Goal: Book appointment/travel/reservation

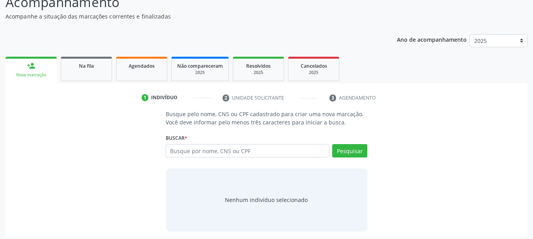
scroll to position [65, 0]
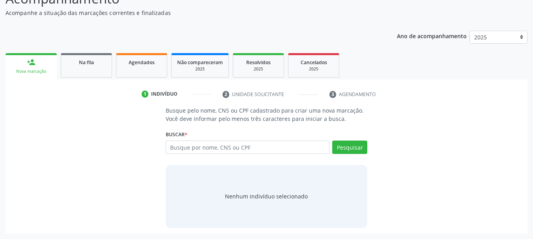
click at [33, 60] on div "person_add" at bounding box center [31, 62] width 9 height 9
click at [46, 71] on div "Nova marcação" at bounding box center [31, 72] width 40 height 6
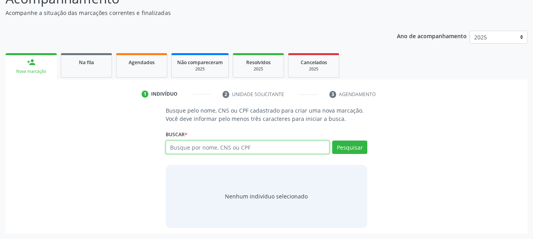
click at [314, 146] on input "text" at bounding box center [248, 147] width 164 height 13
type input "[PERSON_NAME]"
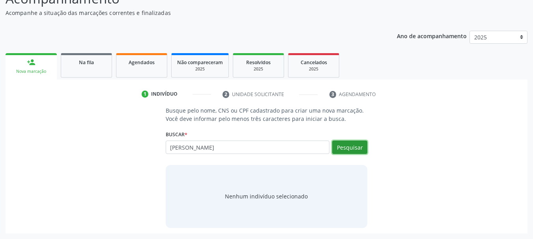
click at [352, 148] on button "Pesquisar" at bounding box center [349, 147] width 35 height 13
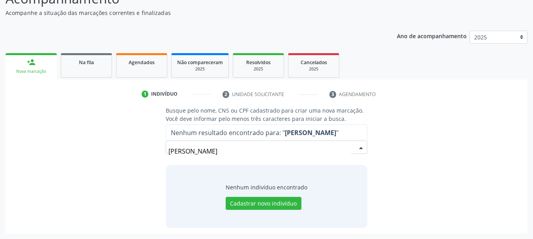
click at [274, 157] on input "[PERSON_NAME]" at bounding box center [259, 152] width 183 height 16
click at [361, 150] on div "[PERSON_NAME] sena Nenhum resultado encontrado para: " [PERSON_NAME] " Não há n…" at bounding box center [267, 150] width 202 height 19
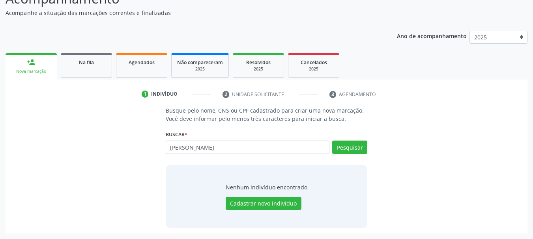
click at [267, 192] on div "Nenhum indivíduo encontrado Cadastrar novo indivíduo" at bounding box center [267, 196] width 82 height 27
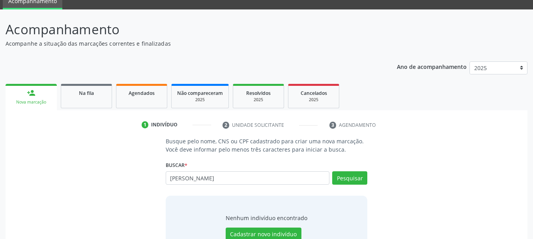
scroll to position [0, 0]
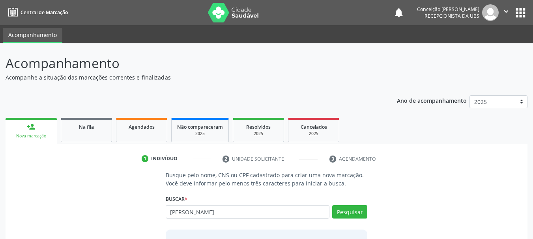
click at [47, 133] on link "person_add Nova marcação" at bounding box center [31, 131] width 51 height 26
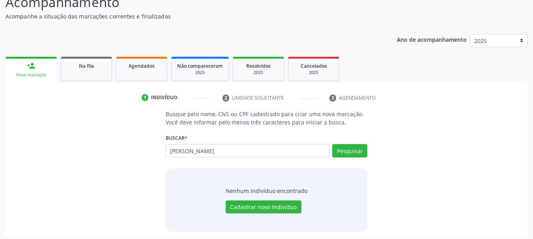
scroll to position [65, 0]
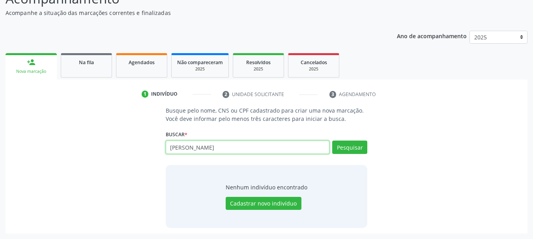
click at [262, 154] on input "[PERSON_NAME]" at bounding box center [248, 147] width 164 height 13
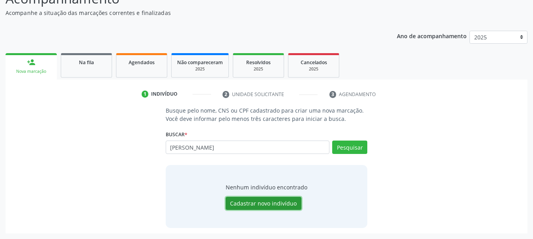
click at [266, 205] on button "Cadastrar novo indivíduo" at bounding box center [264, 203] width 76 height 13
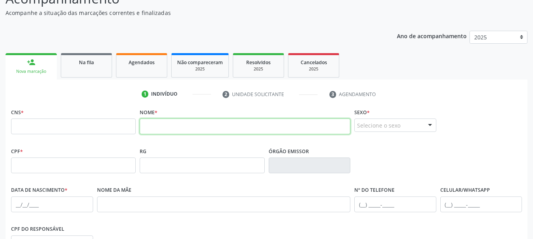
click at [153, 128] on input "text" at bounding box center [245, 127] width 211 height 16
click at [305, 128] on input "[PERSON_NAME]" at bounding box center [245, 127] width 211 height 16
type input "[PERSON_NAME]"
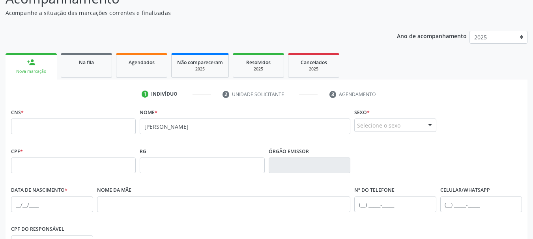
click at [430, 123] on div at bounding box center [430, 125] width 12 height 13
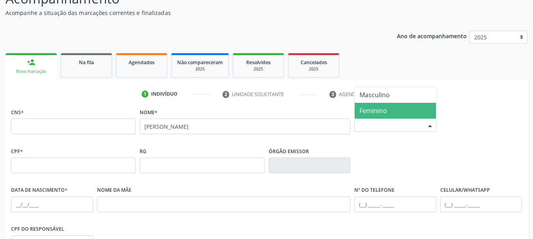
click at [390, 107] on span "Feminino" at bounding box center [395, 111] width 81 height 16
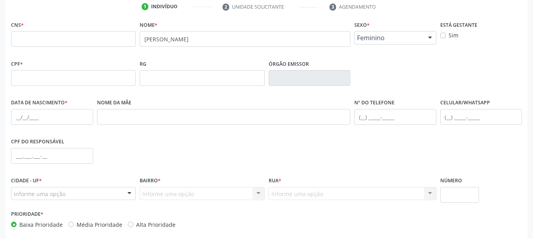
scroll to position [144, 0]
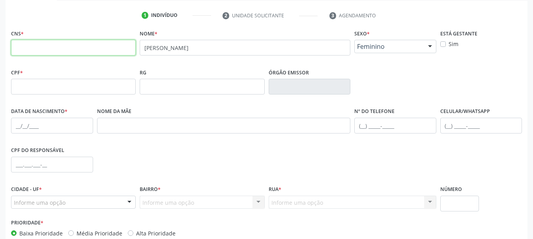
click at [65, 48] on input "text" at bounding box center [73, 48] width 125 height 16
type input "700 0052 2234 3108"
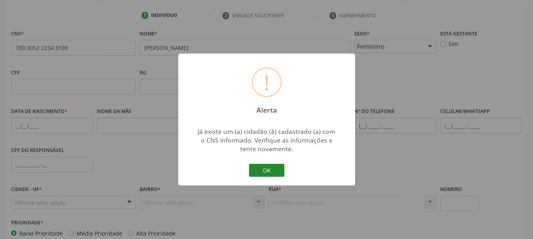
click at [271, 171] on button "OK" at bounding box center [267, 170] width 36 height 13
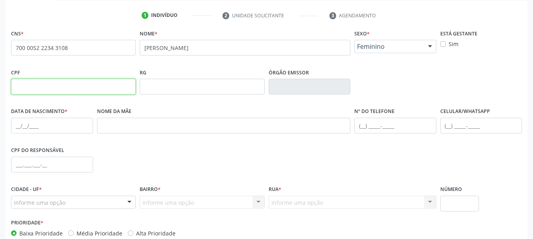
click at [36, 87] on input "text" at bounding box center [73, 87] width 125 height 16
type input "527.674.695-87"
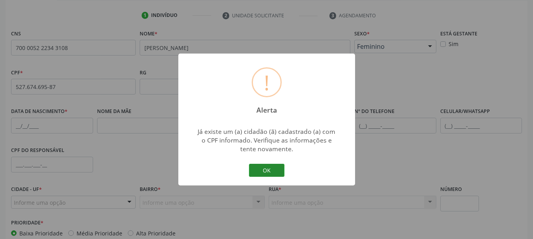
click at [270, 168] on button "OK" at bounding box center [267, 170] width 36 height 13
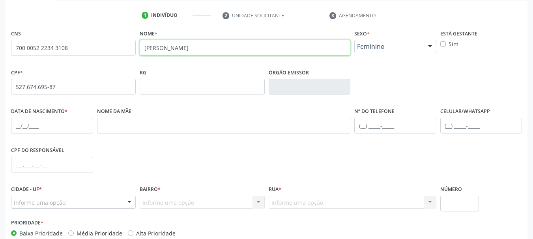
click at [285, 52] on input "[PERSON_NAME]" at bounding box center [245, 48] width 211 height 16
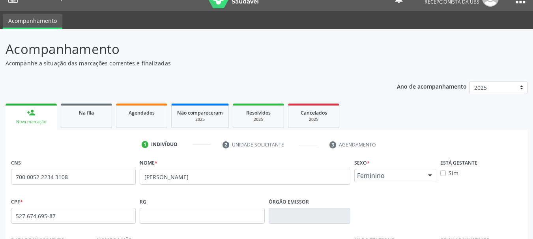
scroll to position [0, 0]
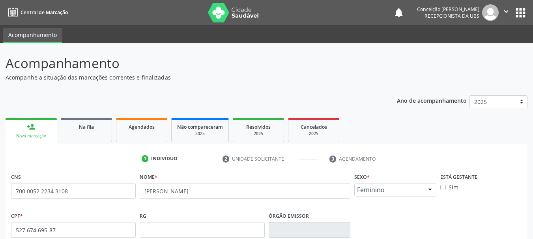
click at [37, 129] on link "person_add Nova marcação" at bounding box center [31, 131] width 51 height 26
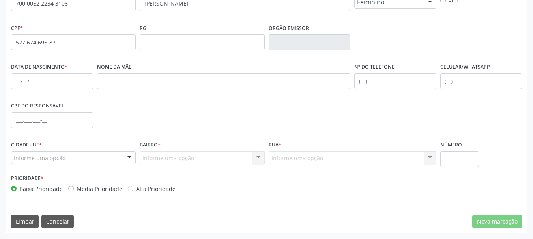
scroll to position [30, 0]
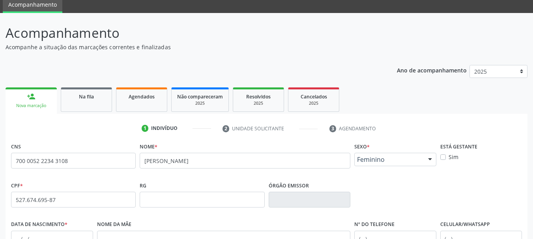
click at [45, 95] on link "person_add Nova marcação" at bounding box center [31, 101] width 51 height 26
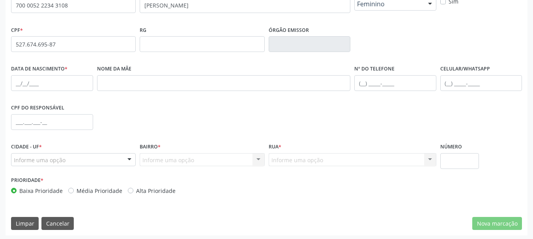
scroll to position [188, 0]
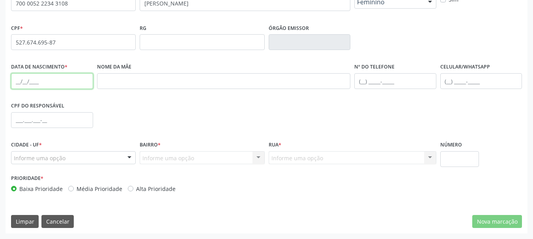
click at [76, 84] on input "text" at bounding box center [52, 81] width 82 height 16
type input "[DATE]"
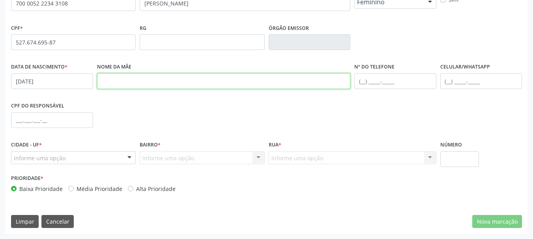
click at [184, 86] on input "text" at bounding box center [224, 81] width 254 height 16
type input "[PERSON_NAME]"
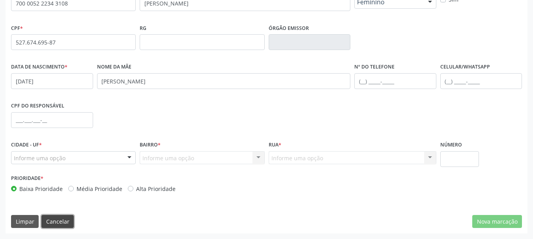
click at [59, 222] on button "Cancelar" at bounding box center [57, 221] width 32 height 13
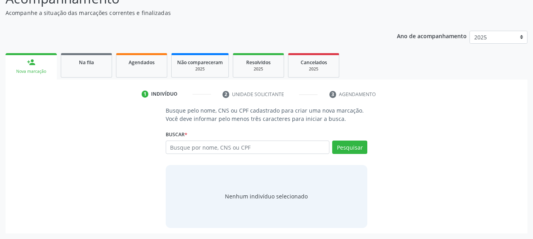
scroll to position [65, 0]
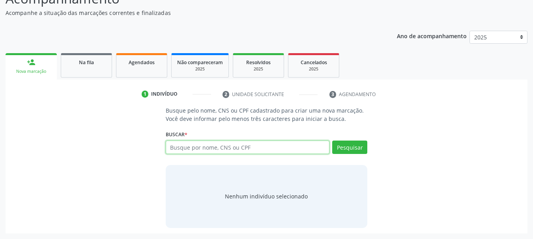
click at [266, 148] on input "text" at bounding box center [248, 147] width 164 height 13
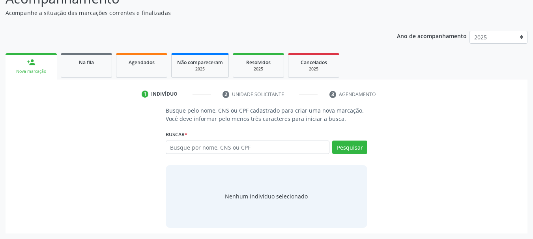
click at [43, 62] on link "person_add Nova marcação" at bounding box center [31, 66] width 51 height 26
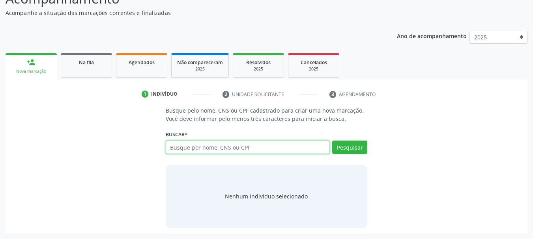
click at [267, 149] on input "text" at bounding box center [248, 147] width 164 height 13
type input "700005222343108"
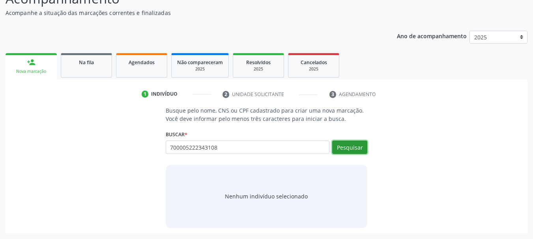
click at [343, 145] on button "Pesquisar" at bounding box center [349, 147] width 35 height 13
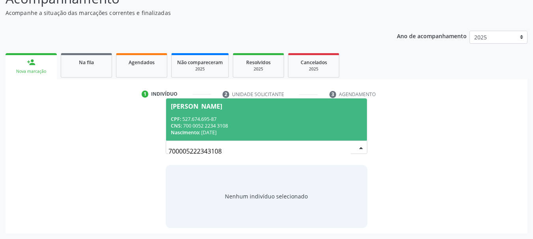
click at [212, 105] on div "[PERSON_NAME]" at bounding box center [196, 106] width 51 height 6
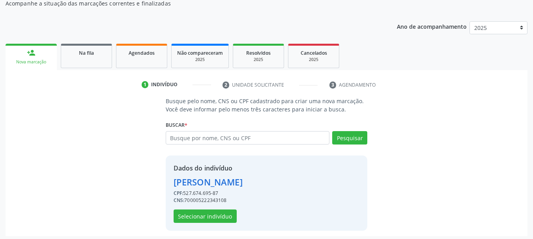
scroll to position [77, 0]
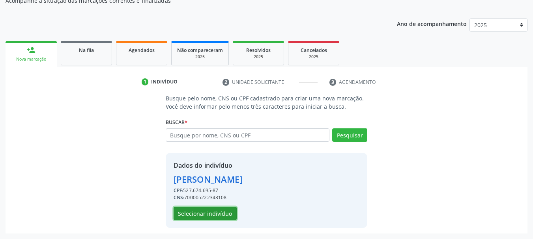
click at [213, 213] on button "Selecionar indivíduo" at bounding box center [205, 213] width 63 height 13
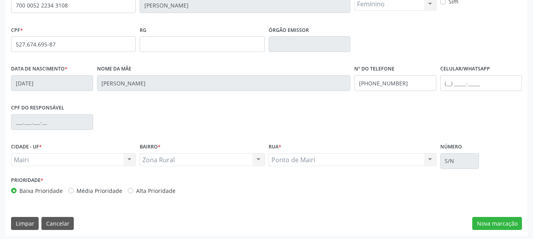
scroll to position [188, 0]
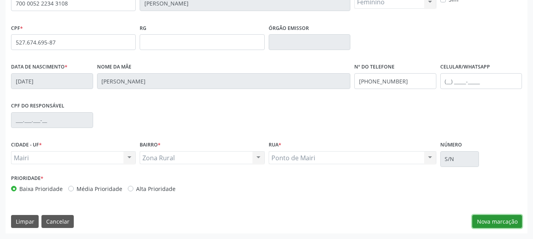
click at [495, 221] on button "Nova marcação" at bounding box center [497, 221] width 50 height 13
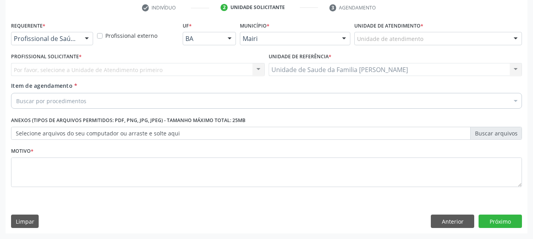
scroll to position [151, 0]
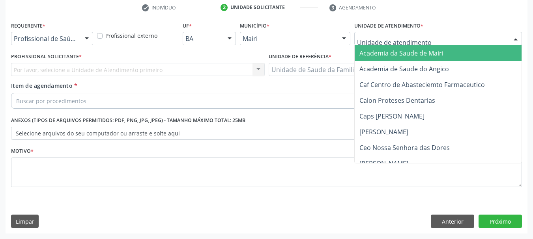
click at [515, 37] on div at bounding box center [516, 38] width 12 height 13
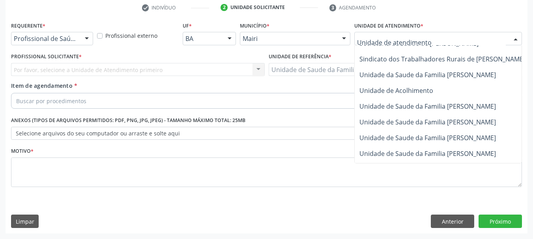
scroll to position [598, 0]
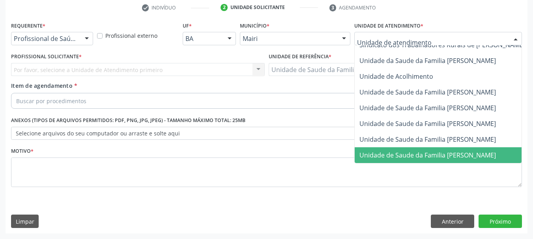
click at [449, 152] on span "Unidade de Saude da Familia [PERSON_NAME]" at bounding box center [427, 155] width 137 height 9
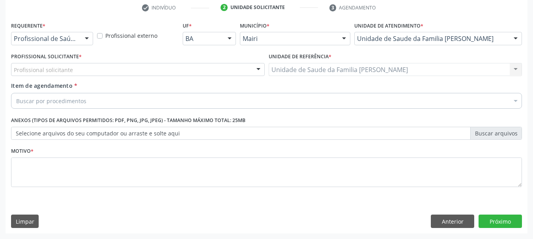
click at [98, 69] on div "Profissional solicitante" at bounding box center [138, 69] width 254 height 13
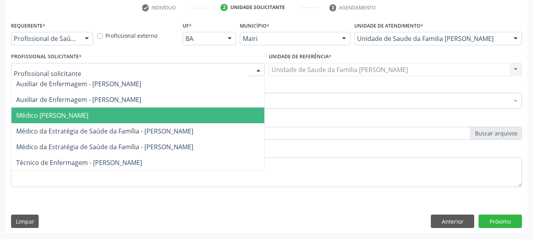
click at [88, 114] on span "Médico [PERSON_NAME]" at bounding box center [52, 115] width 72 height 9
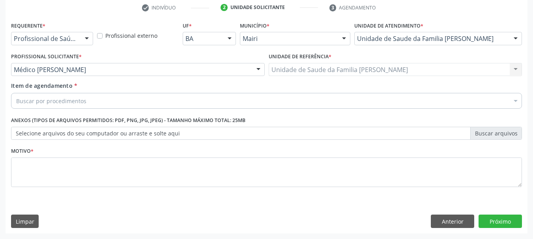
click at [95, 97] on div "Buscar por procedimentos" at bounding box center [266, 101] width 511 height 16
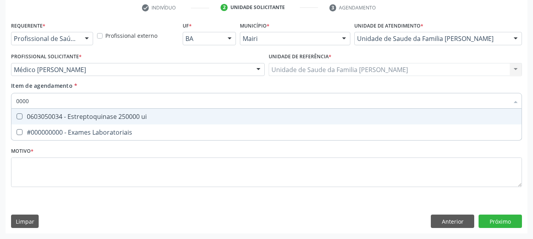
scroll to position [0, 0]
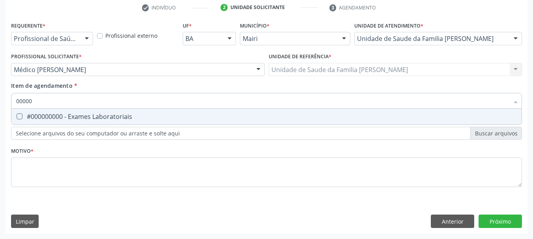
type input "000000"
click at [93, 118] on div "#000000000 - Exames Laboratoriais" at bounding box center [266, 117] width 501 height 6
checkbox Laboratoriais "true"
click at [496, 222] on div "Requerente * Profissional de Saúde Profissional de Saúde Paciente Nenhum result…" at bounding box center [267, 127] width 522 height 214
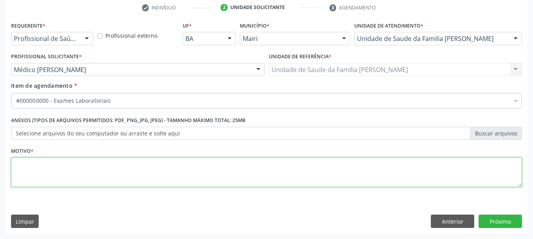
click at [47, 177] on textarea at bounding box center [266, 173] width 511 height 30
type textarea "avaliação"
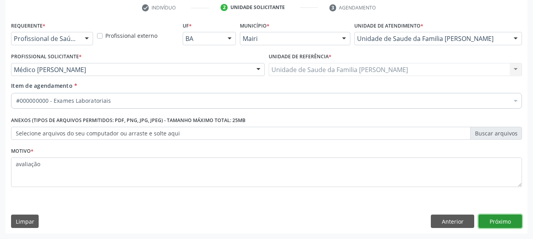
click at [498, 219] on button "Próximo" at bounding box center [500, 221] width 43 height 13
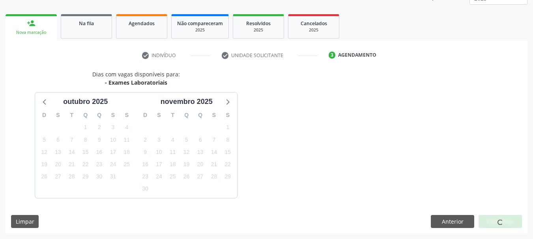
scroll to position [127, 0]
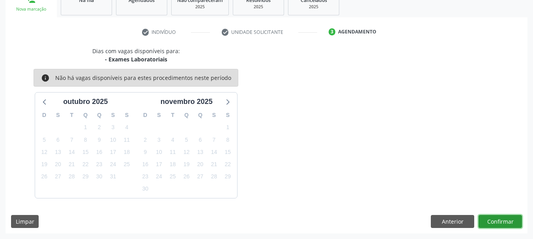
click at [497, 219] on button "Confirmar" at bounding box center [500, 221] width 43 height 13
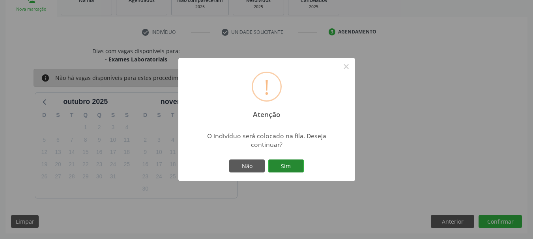
click at [281, 165] on button "Sim" at bounding box center [286, 166] width 36 height 13
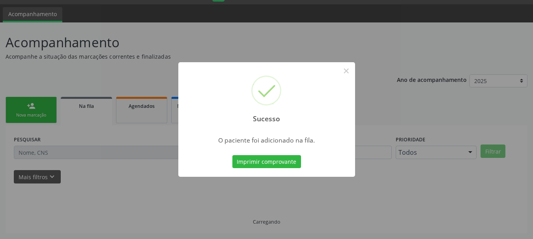
scroll to position [21, 0]
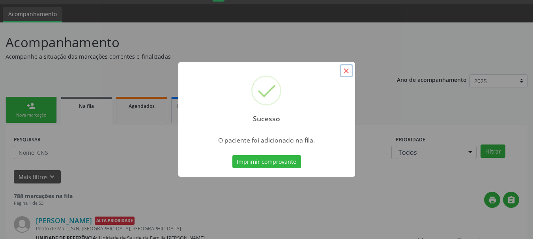
click at [344, 75] on button "×" at bounding box center [346, 70] width 13 height 13
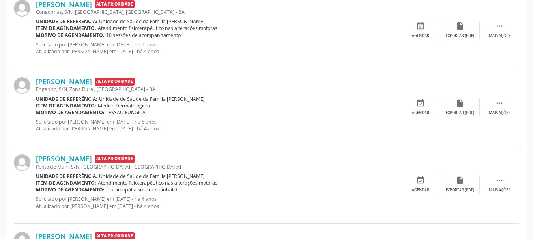
scroll to position [218, 0]
